Goal: Transaction & Acquisition: Purchase product/service

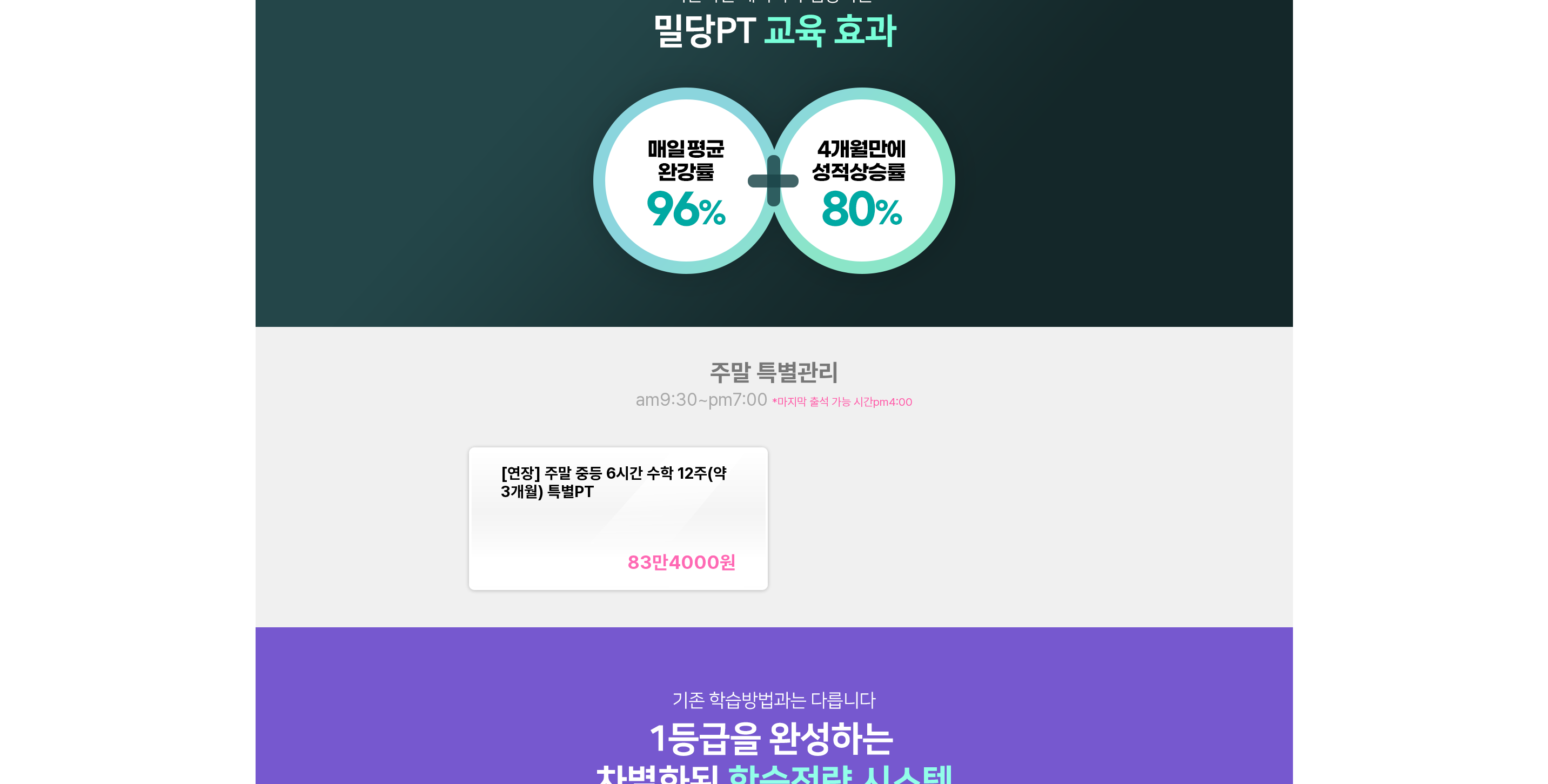
scroll to position [1135, 0]
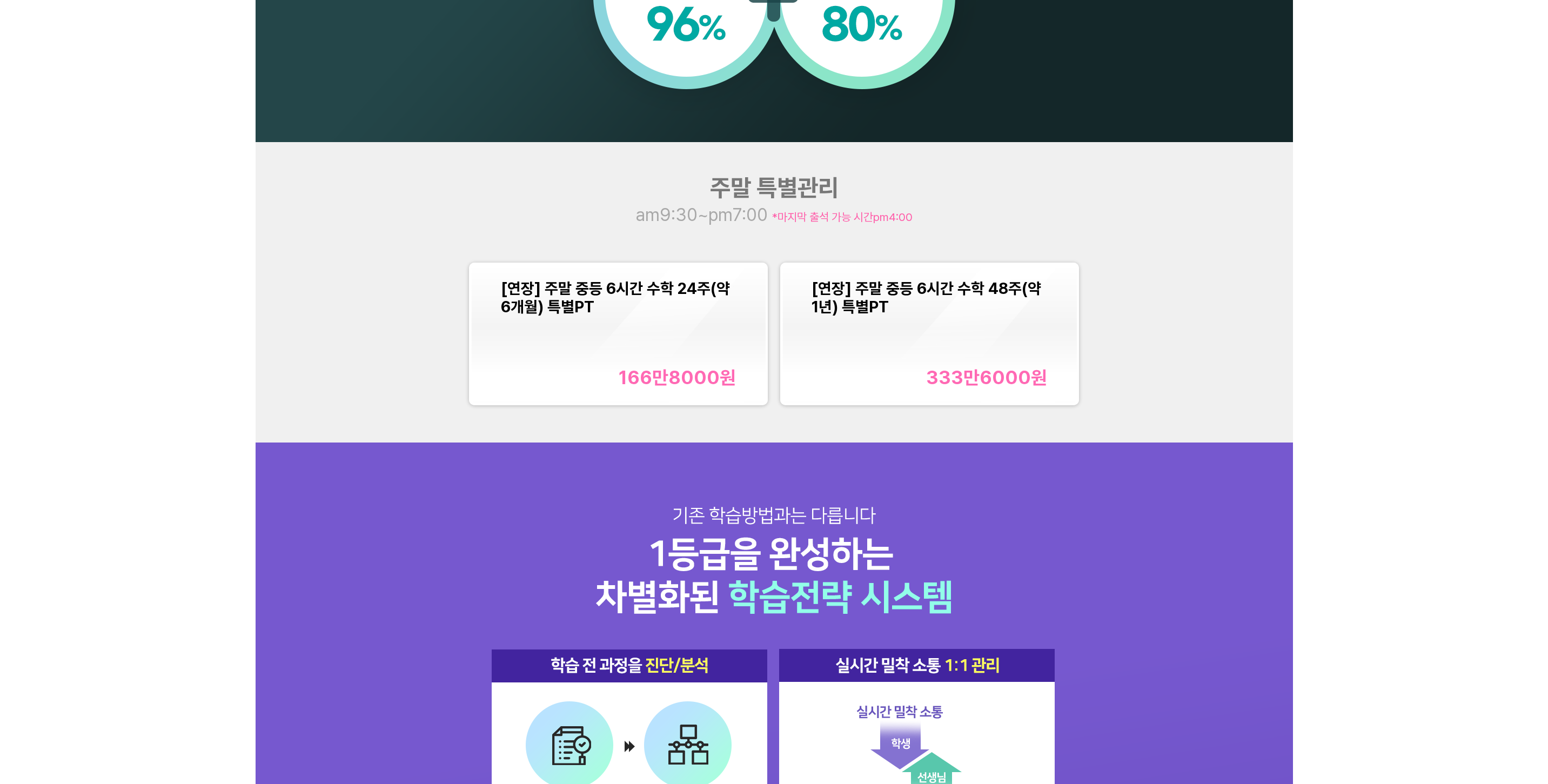
scroll to position [1243, 0]
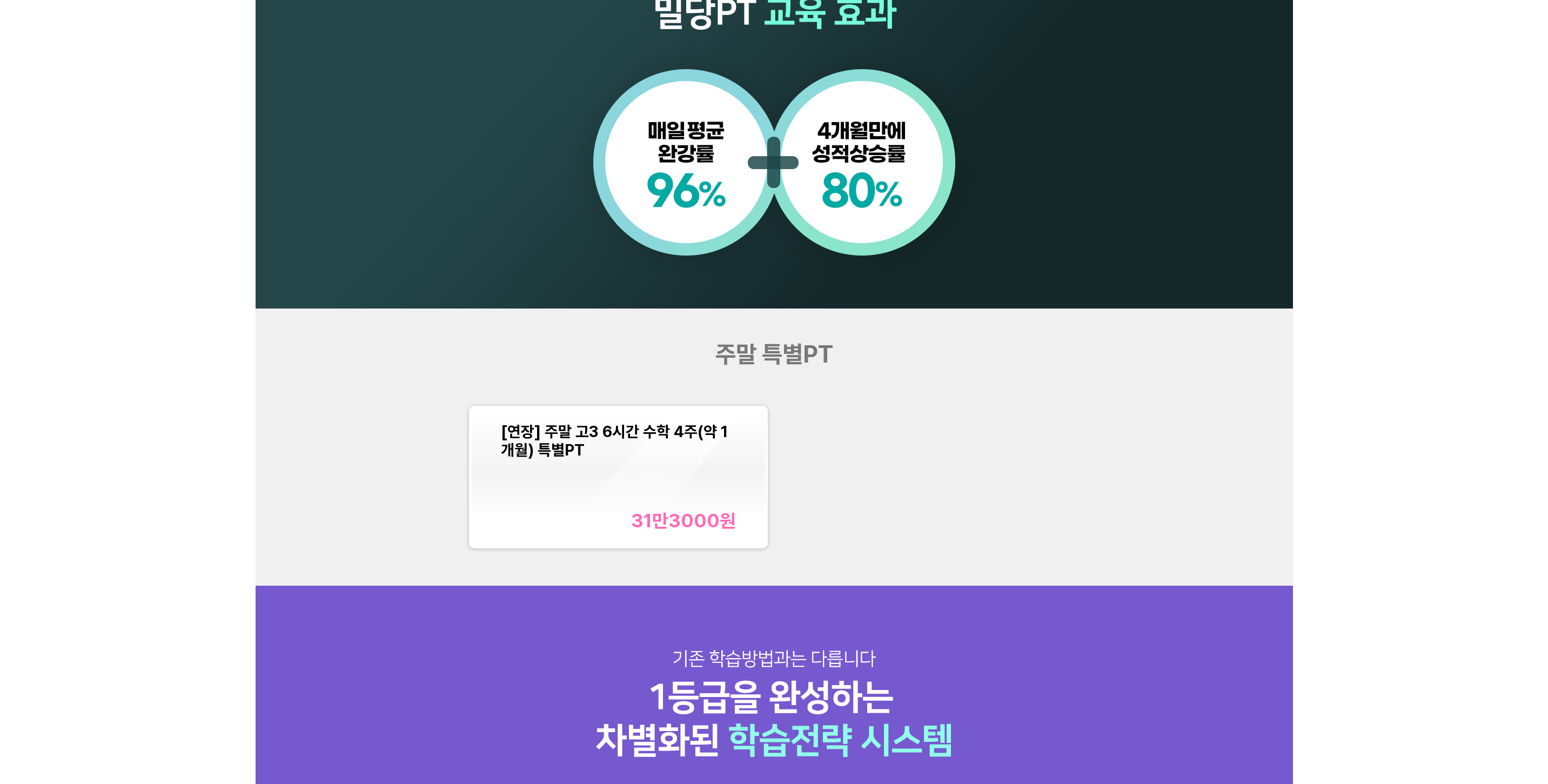
scroll to position [1081, 0]
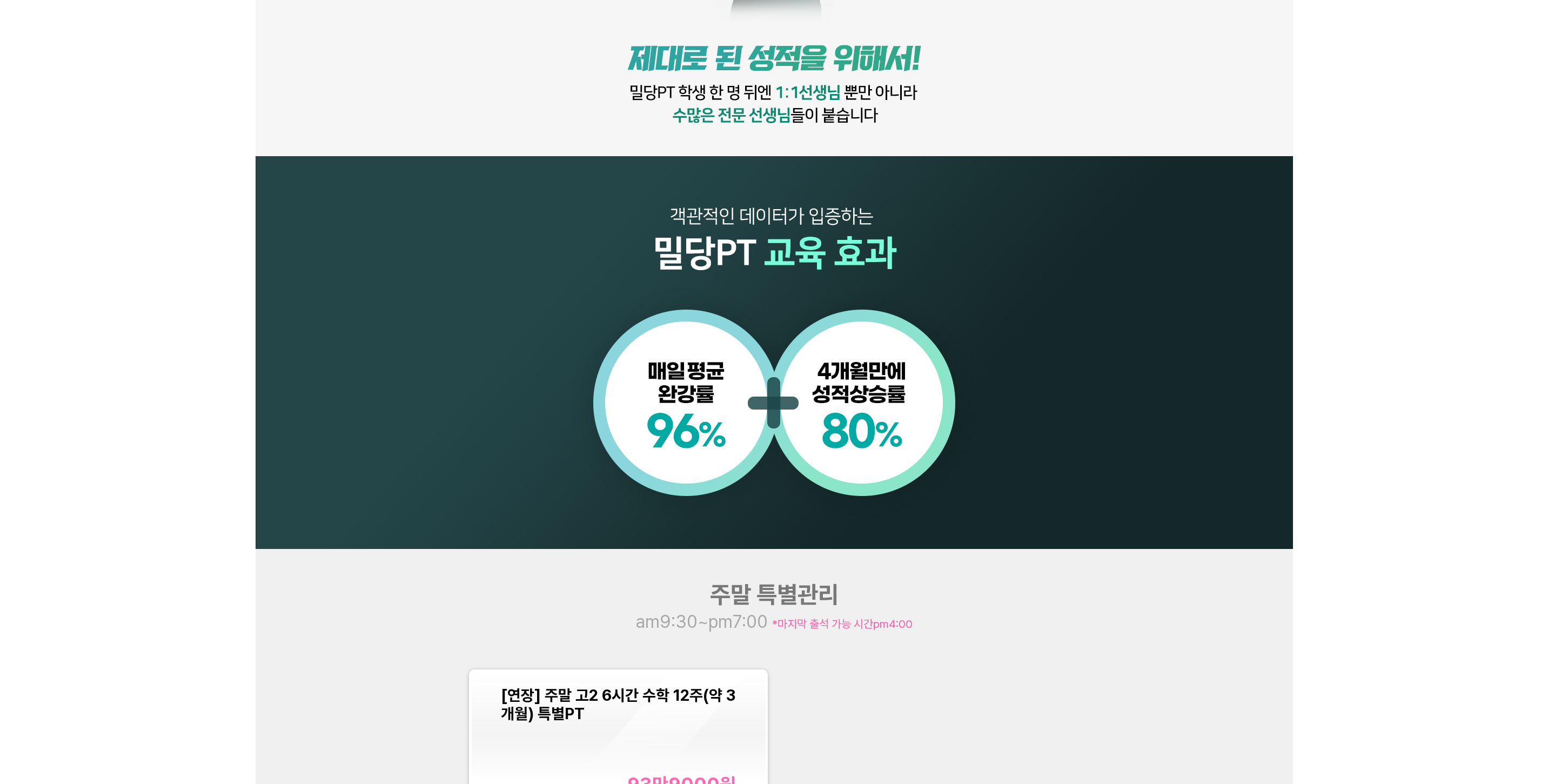
scroll to position [1027, 0]
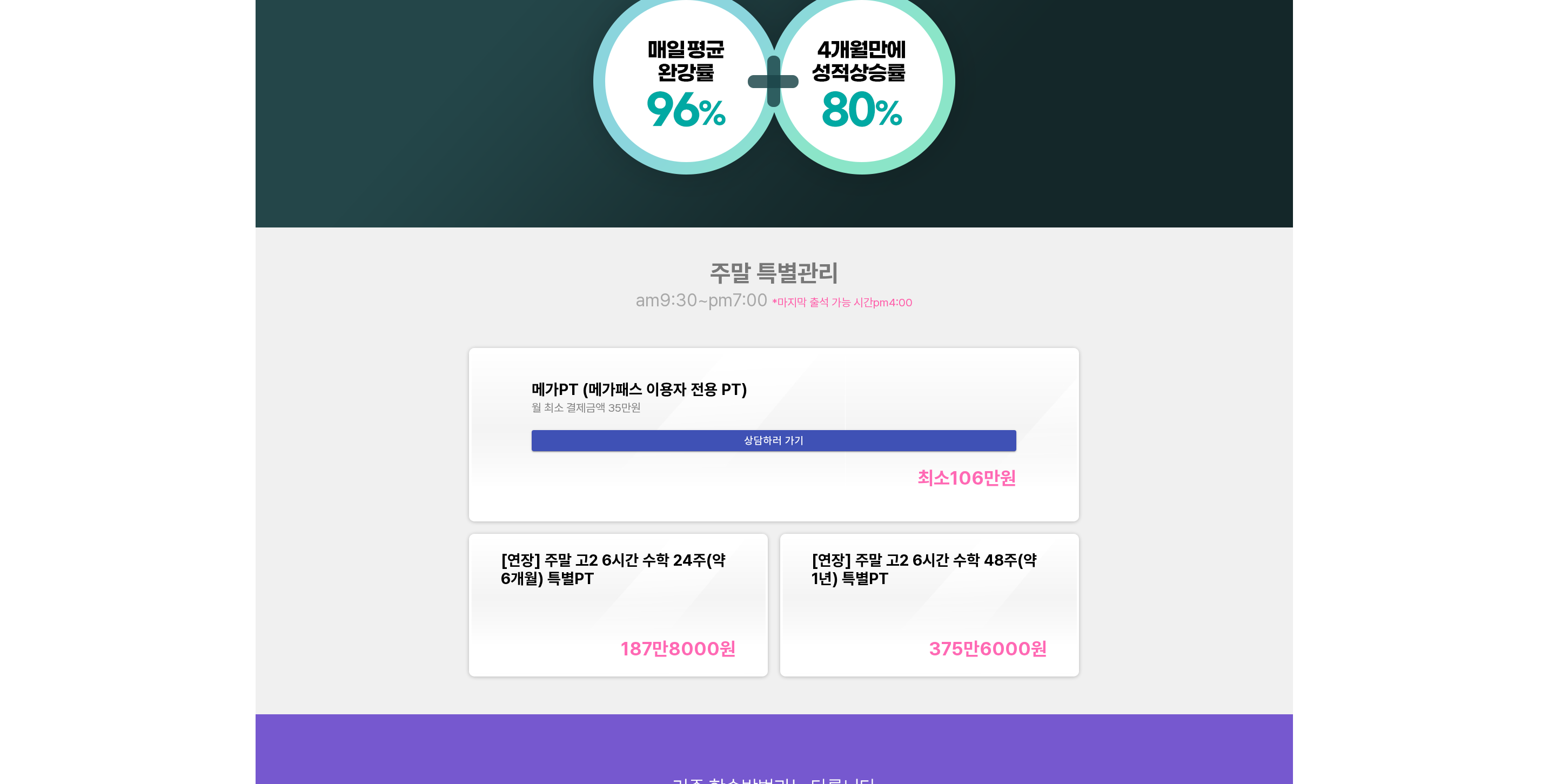
scroll to position [1243, 0]
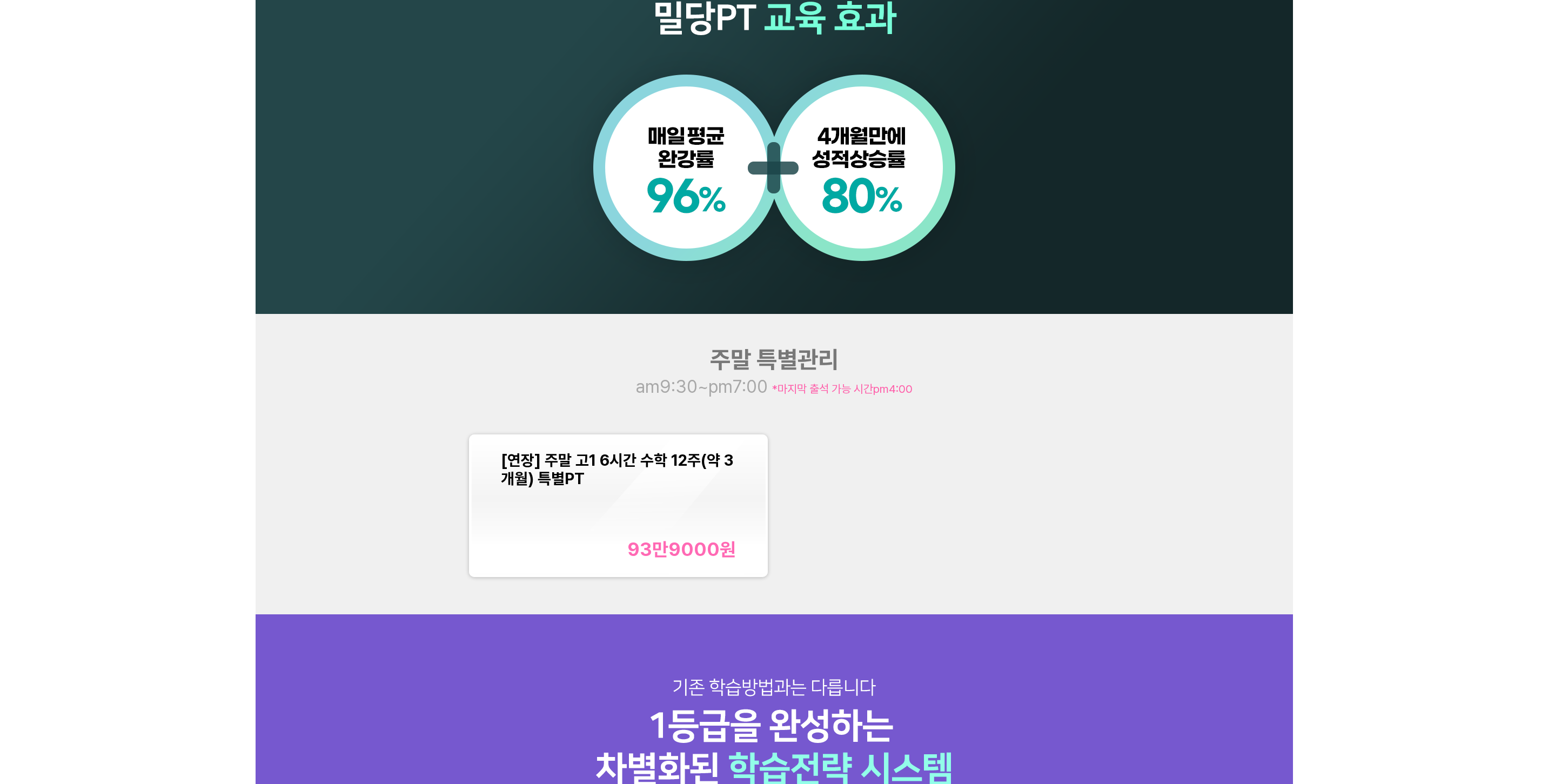
scroll to position [1243, 0]
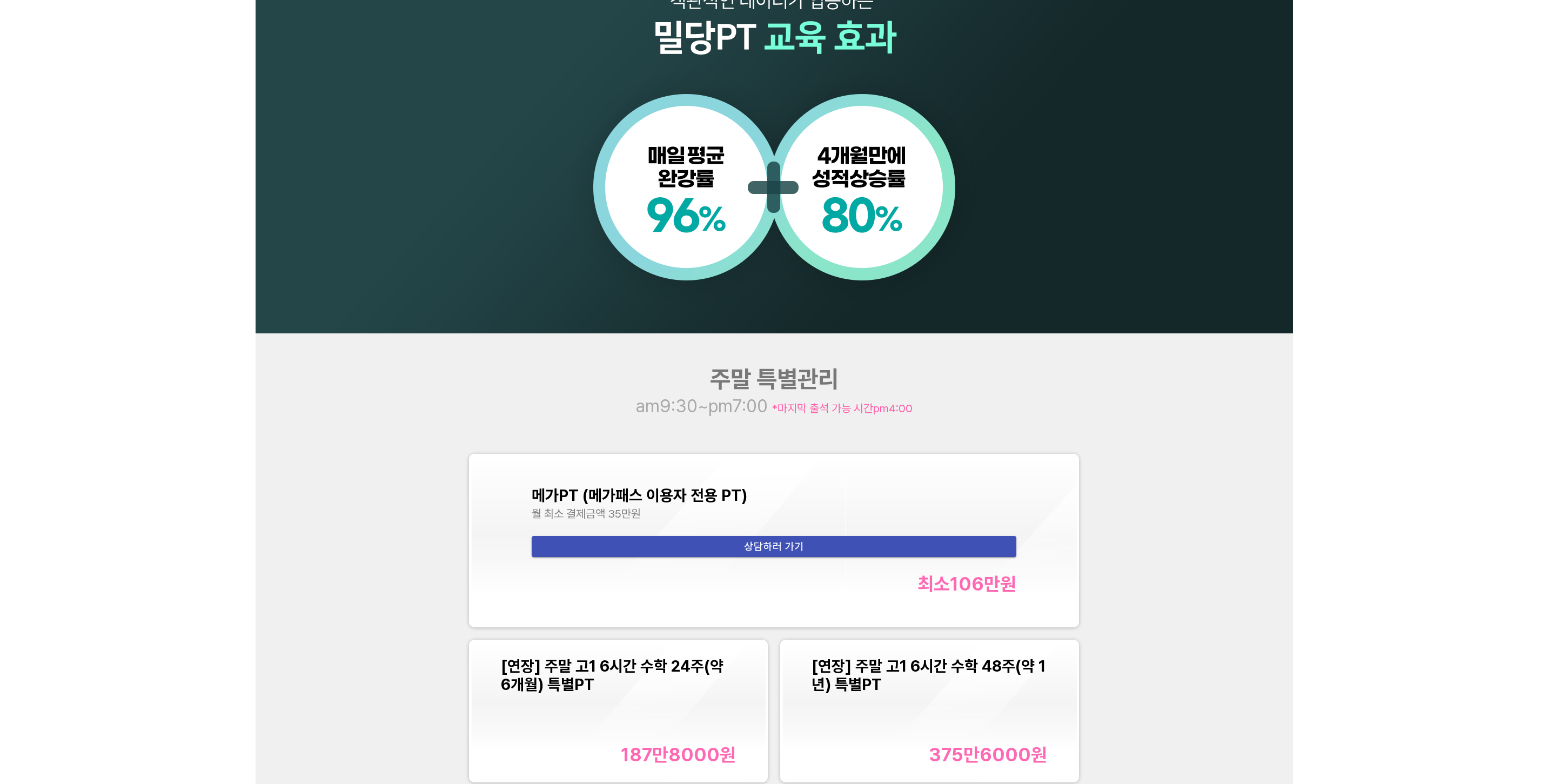
scroll to position [1243, 0]
